Goal: Information Seeking & Learning: Learn about a topic

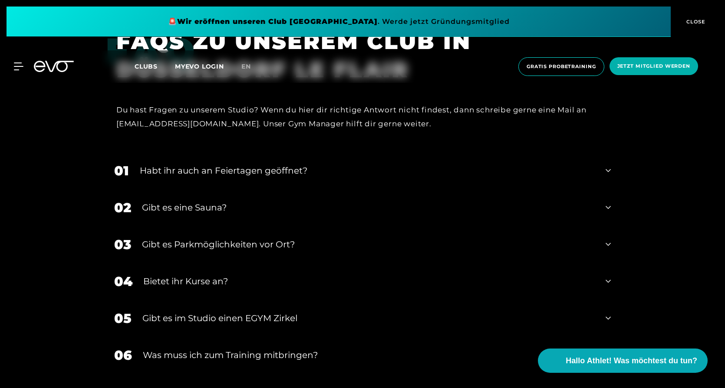
scroll to position [2779, 0]
click at [215, 207] on div "Gibt es eine Sauna?" at bounding box center [368, 208] width 453 height 13
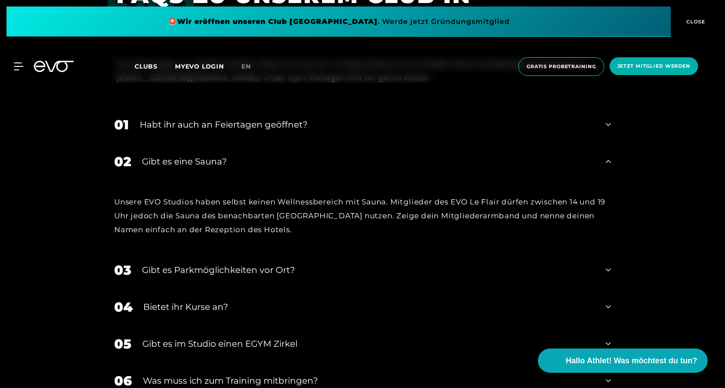
scroll to position [2823, 0]
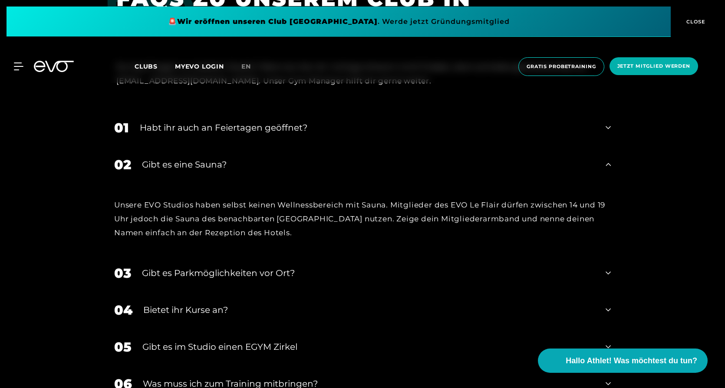
click at [298, 128] on div "Habt ihr auch an Feiertagen geöffnet?" at bounding box center [367, 127] width 455 height 13
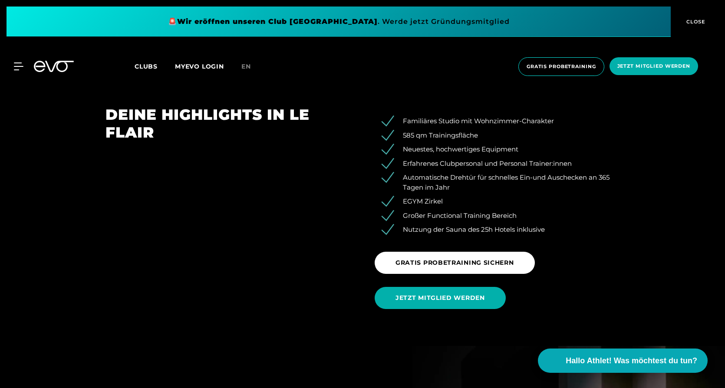
scroll to position [911, 0]
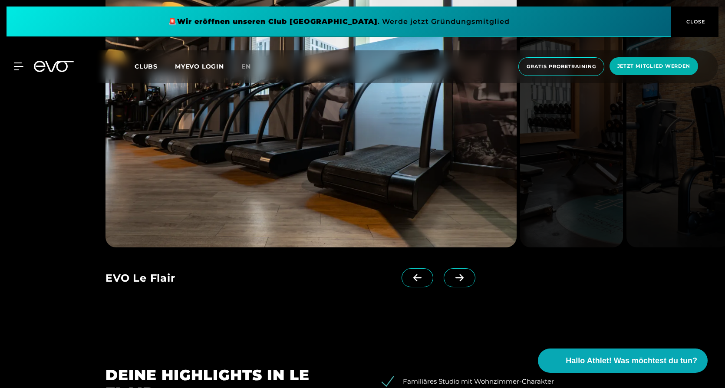
click at [425, 279] on div at bounding box center [434, 285] width 64 height 35
click at [432, 279] on div at bounding box center [434, 285] width 64 height 35
click at [444, 280] on span at bounding box center [460, 277] width 32 height 19
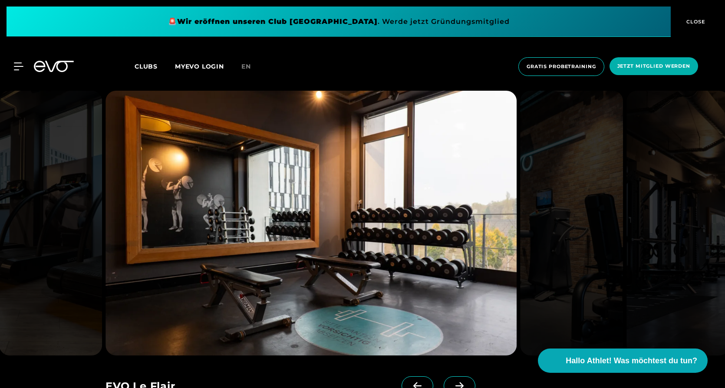
scroll to position [825, 0]
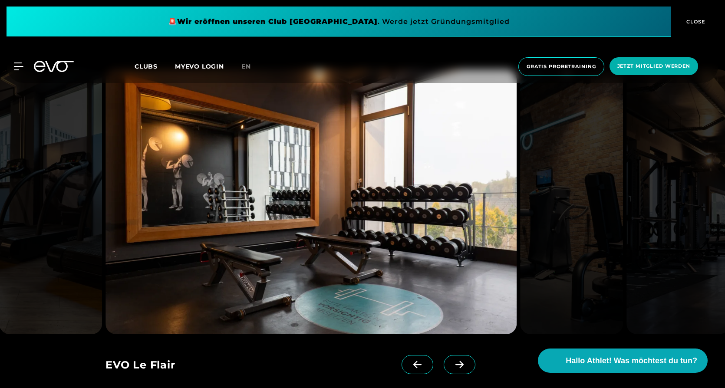
click at [453, 364] on icon at bounding box center [459, 365] width 15 height 8
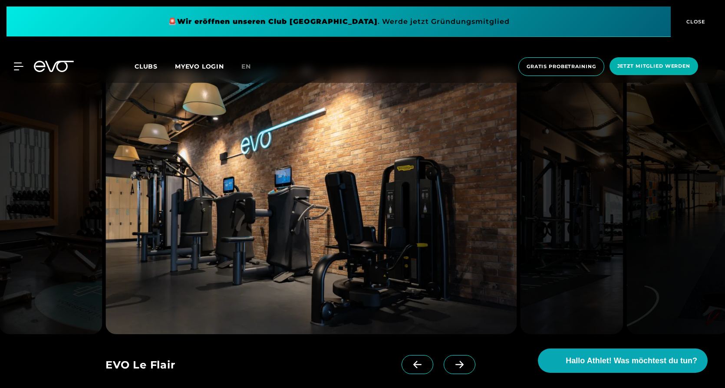
click at [453, 364] on icon at bounding box center [459, 365] width 15 height 8
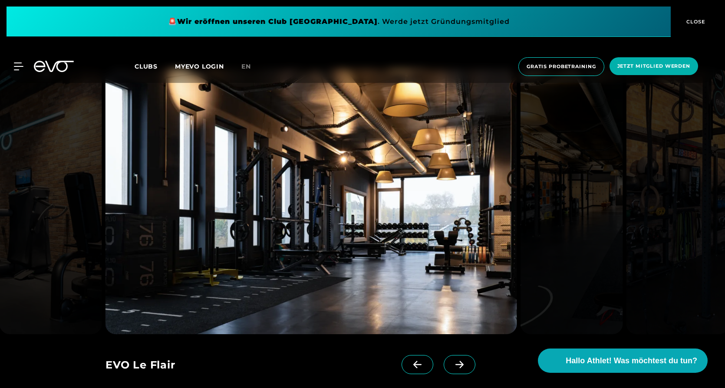
click at [453, 364] on icon at bounding box center [459, 365] width 15 height 8
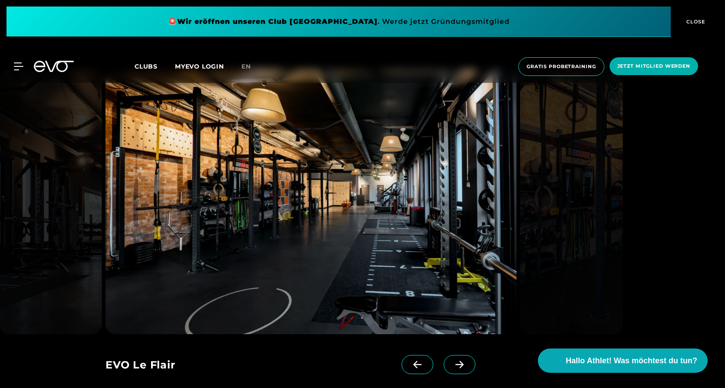
click at [453, 364] on icon at bounding box center [459, 365] width 15 height 8
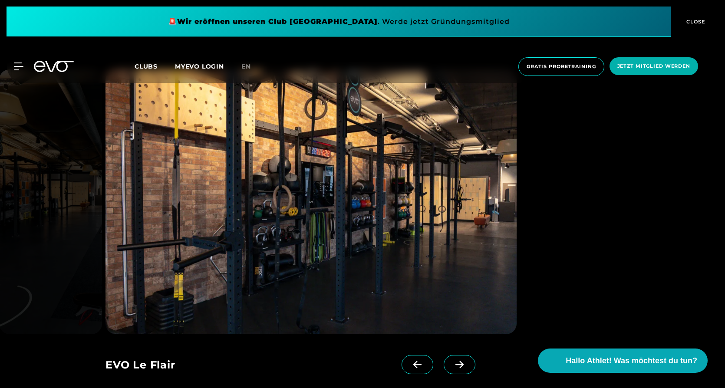
click at [453, 364] on icon at bounding box center [459, 365] width 15 height 8
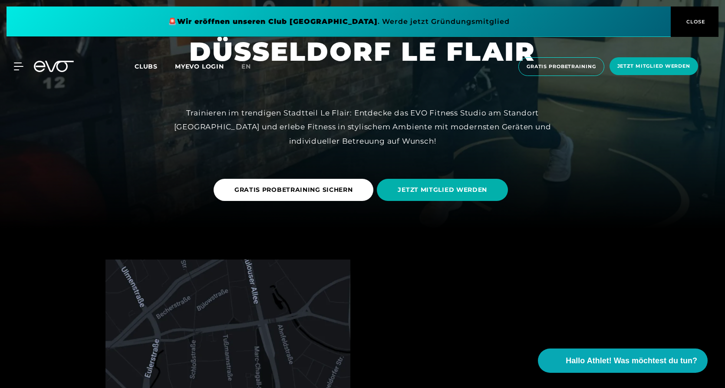
scroll to position [0, 0]
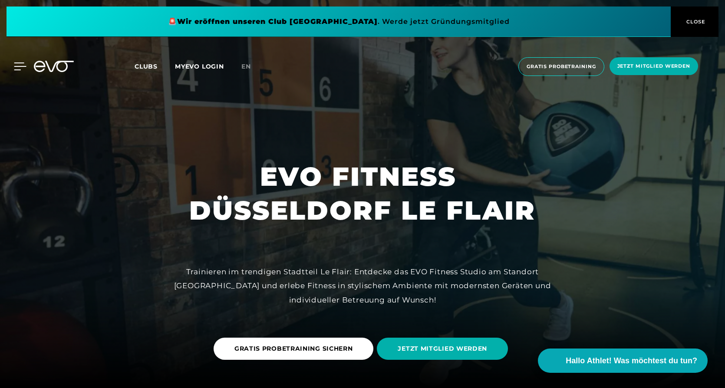
drag, startPoint x: 24, startPoint y: 71, endPoint x: 18, endPoint y: 68, distance: 6.8
click at [24, 71] on div "MyEVO Login Über EVO Mitgliedschaften Probetraining TAGESPASS EVO Studios [GEOG…" at bounding box center [363, 66] width 722 height 33
click at [18, 68] on icon at bounding box center [20, 67] width 13 height 8
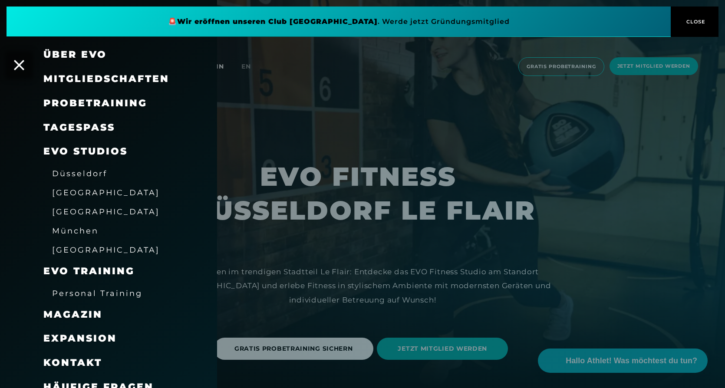
scroll to position [36, 0]
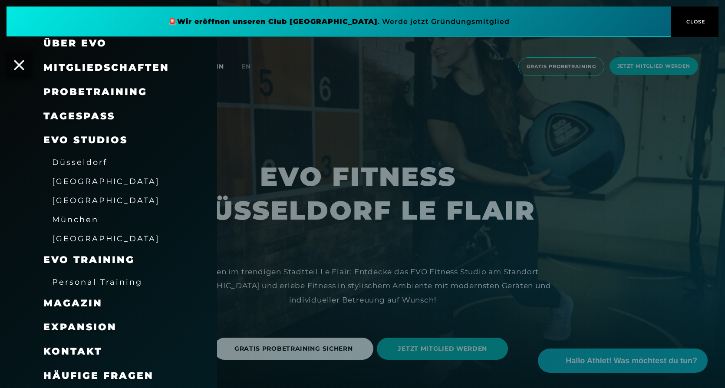
click at [99, 164] on span "Düsseldorf" at bounding box center [79, 162] width 55 height 9
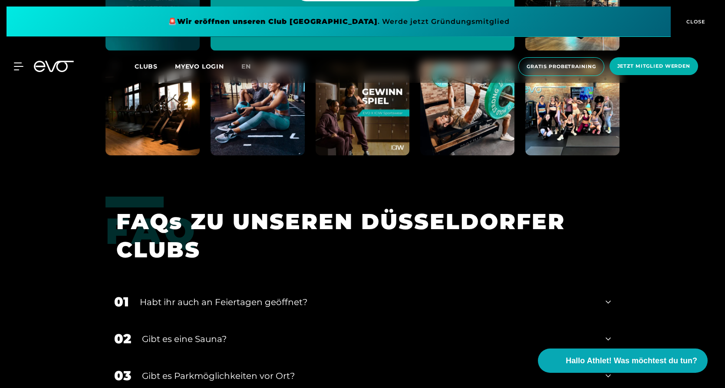
scroll to position [2476, 0]
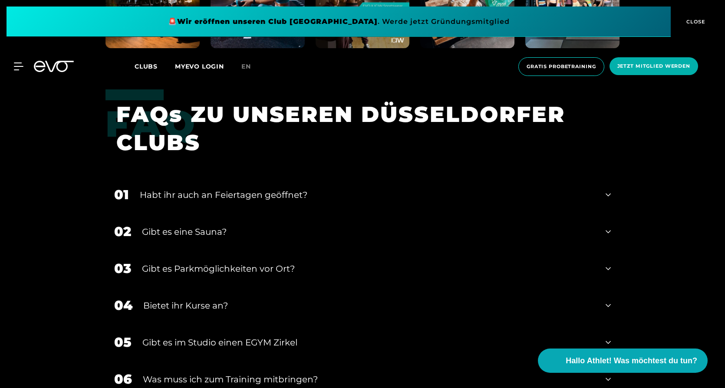
click at [311, 196] on div "Habt ihr auch an Feiertagen geöffnet?" at bounding box center [367, 195] width 455 height 13
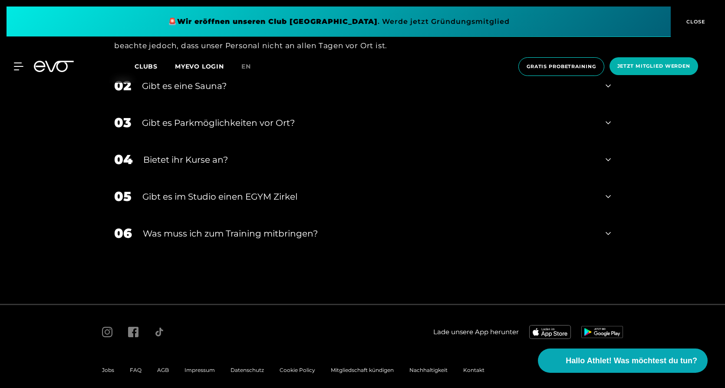
scroll to position [2689, 0]
